Goal: Information Seeking & Learning: Find specific fact

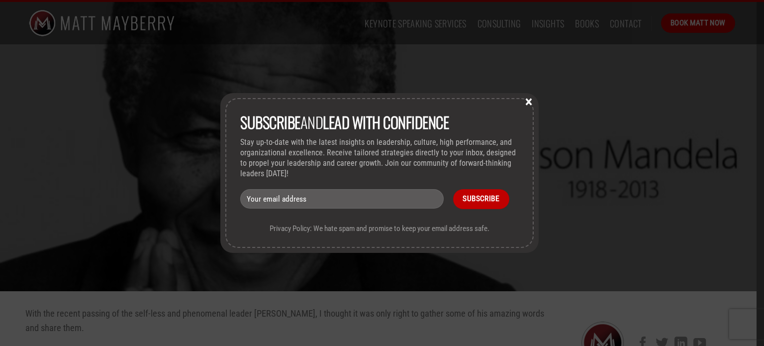
click at [533, 104] on button "×" at bounding box center [528, 101] width 15 height 9
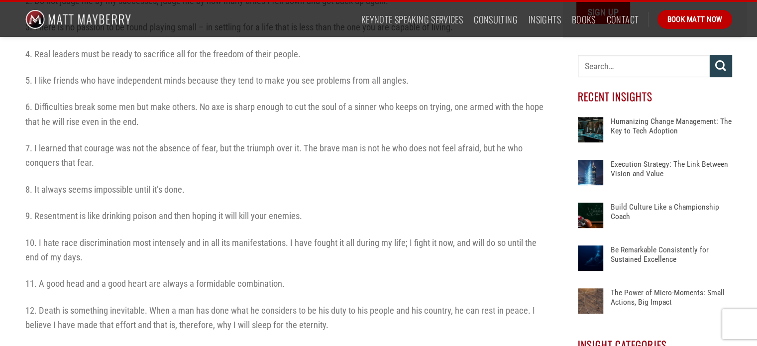
scroll to position [385, 0]
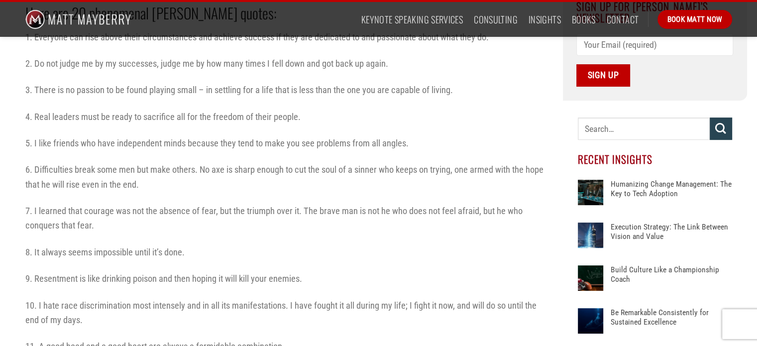
click at [103, 218] on p "7. I learned that courage was not the absence of fear, but the triumph over it.…" at bounding box center [286, 217] width 522 height 29
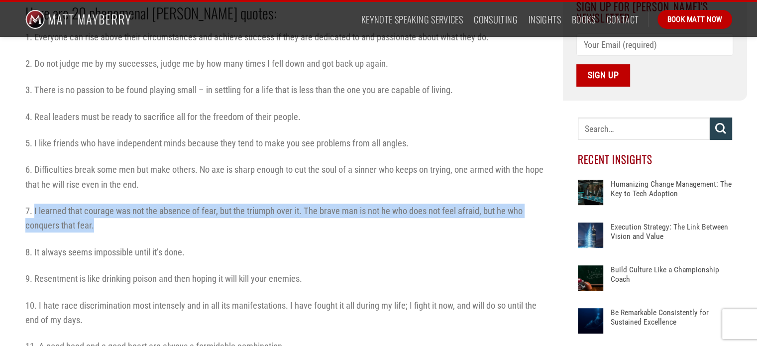
drag, startPoint x: 97, startPoint y: 227, endPoint x: 33, endPoint y: 207, distance: 66.1
click at [33, 207] on p "7. I learned that courage was not the absence of fear, but the triumph over it.…" at bounding box center [286, 217] width 522 height 29
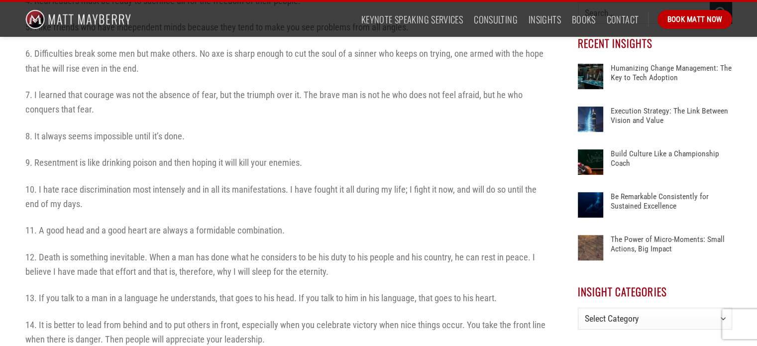
scroll to position [501, 0]
click at [113, 242] on div "With the recent passing of the self-less and phenomenal leader [PERSON_NAME], I…" at bounding box center [286, 209] width 522 height 808
click at [126, 109] on p "7. I learned that courage was not the absence of fear, but the triumph over it.…" at bounding box center [286, 102] width 522 height 29
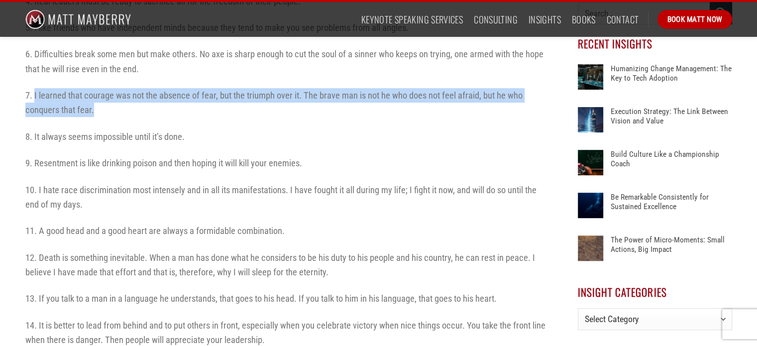
drag, startPoint x: 92, startPoint y: 107, endPoint x: 33, endPoint y: 94, distance: 59.7
click at [33, 94] on p "7. I learned that courage was not the absence of fear, but the triumph over it.…" at bounding box center [286, 102] width 522 height 29
copy p "I learned that courage was not the absence of fear, but the triumph over it. Th…"
